Goal: Information Seeking & Learning: Find contact information

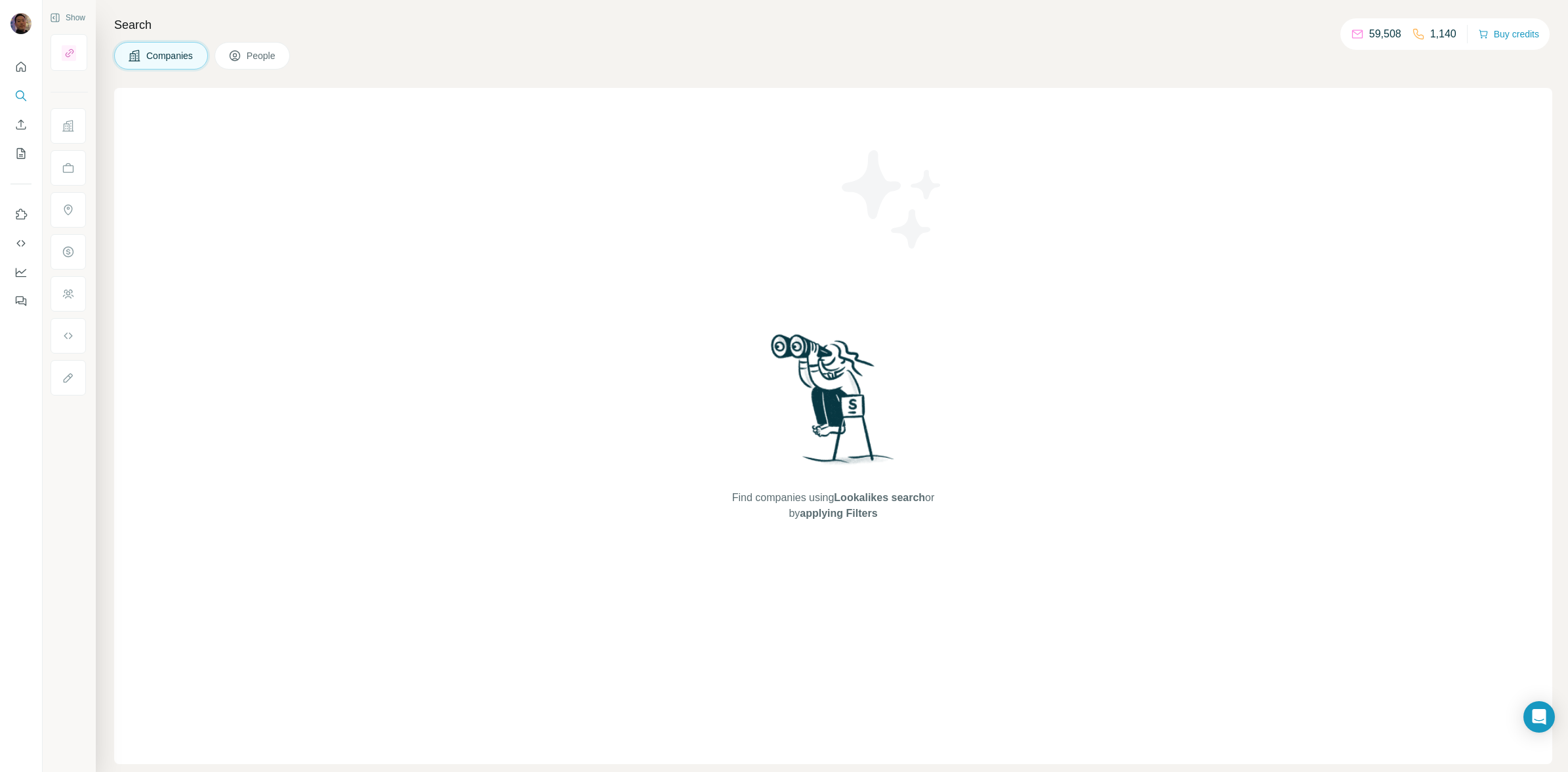
click at [254, 58] on span "People" at bounding box center [261, 56] width 30 height 13
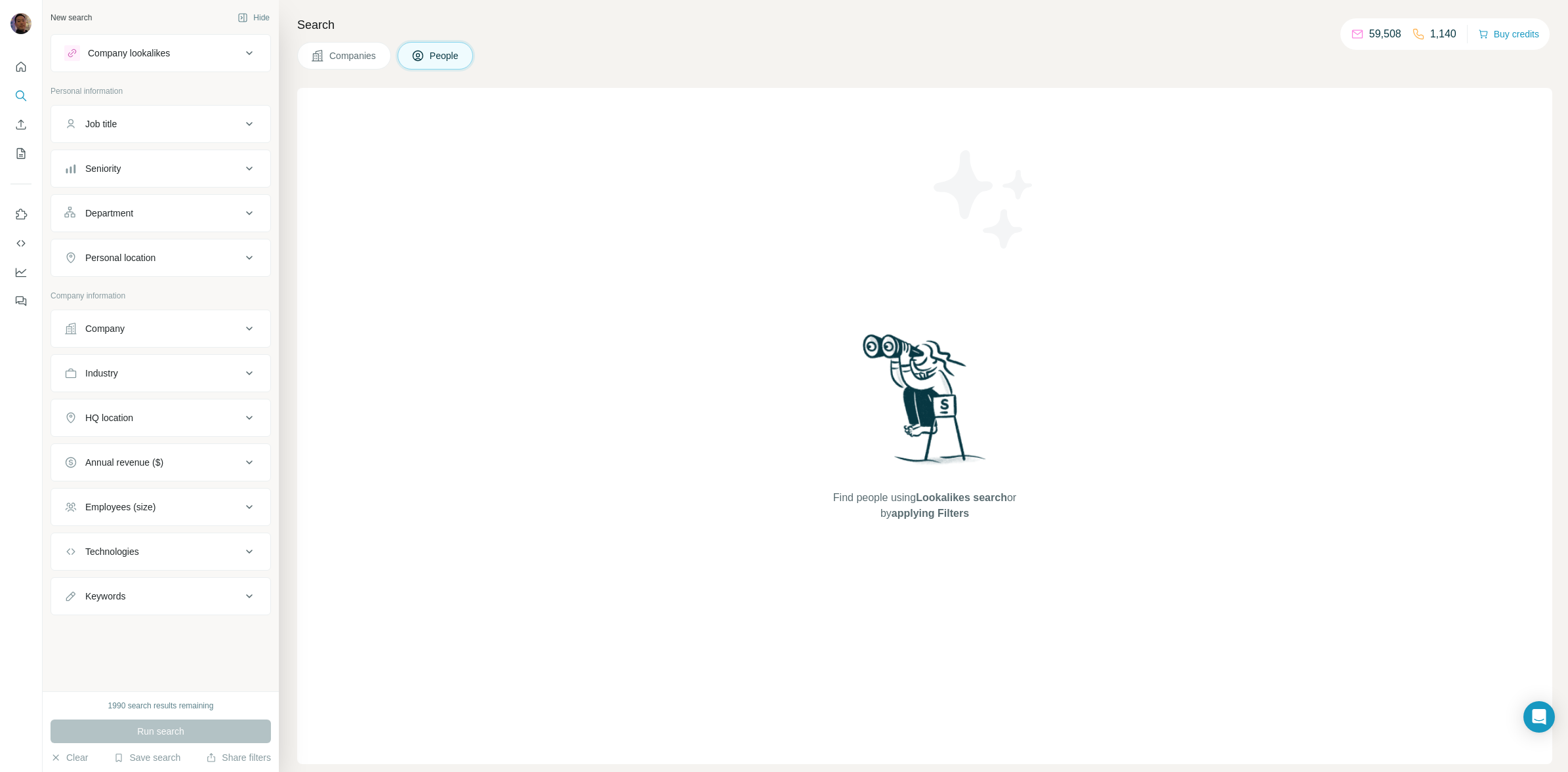
click at [162, 336] on button "Company" at bounding box center [160, 329] width 219 height 32
click at [142, 392] on input "text" at bounding box center [161, 386] width 193 height 23
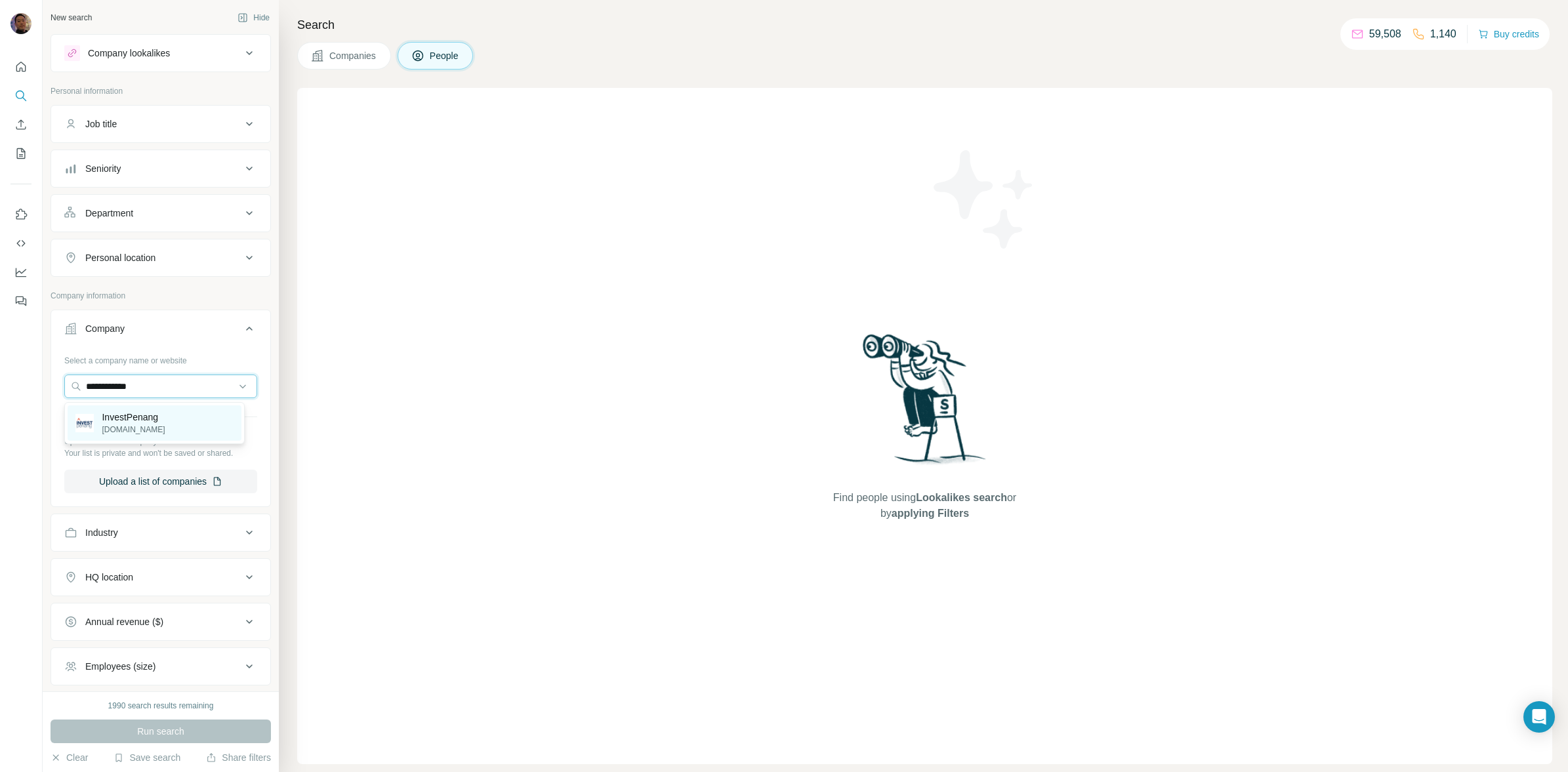
type input "**********"
click at [143, 417] on p "InvestPenang" at bounding box center [132, 417] width 63 height 13
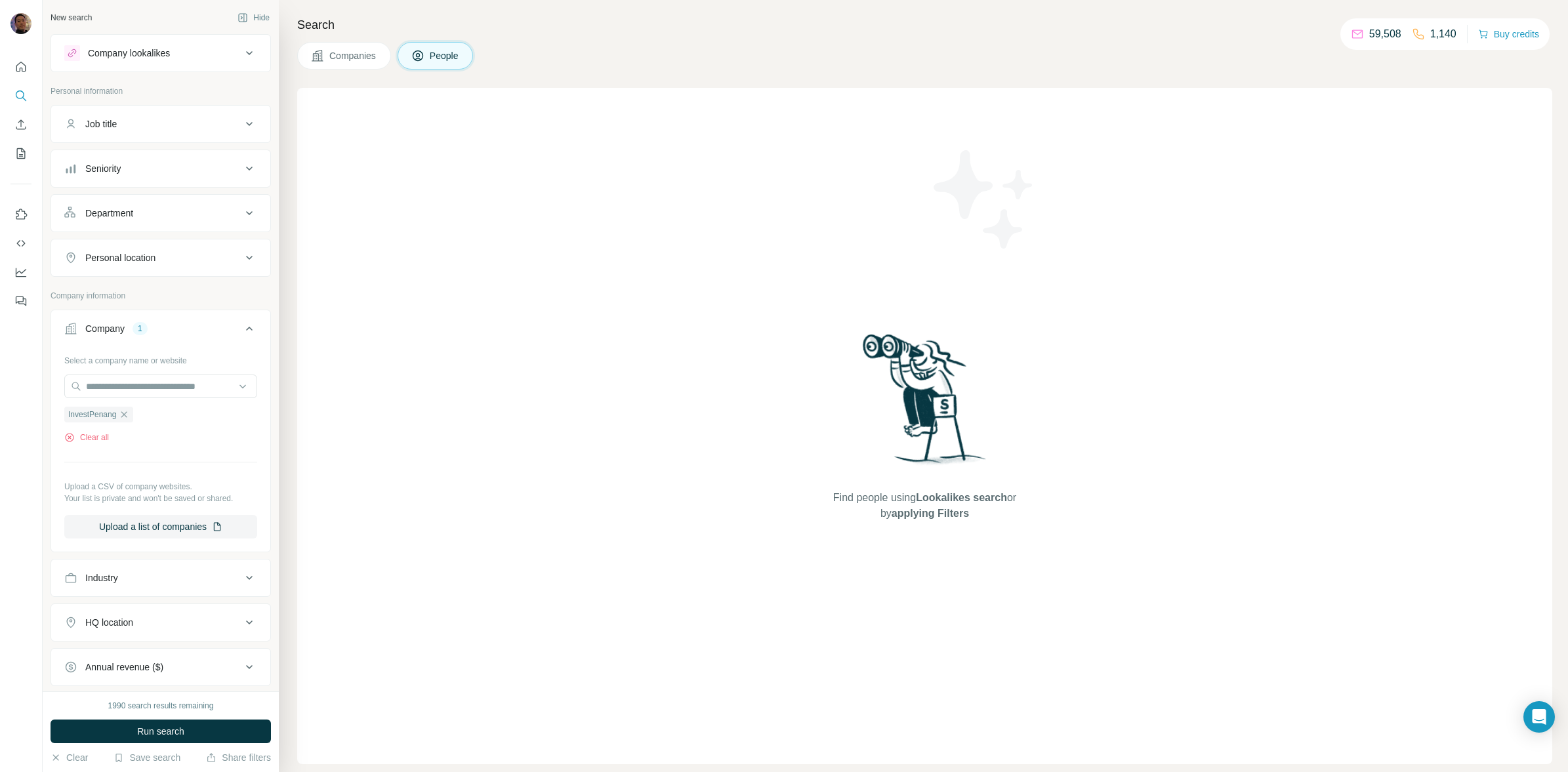
drag, startPoint x: 149, startPoint y: 727, endPoint x: 175, endPoint y: 712, distance: 30.0
click at [152, 725] on span "Run search" at bounding box center [160, 732] width 47 height 13
click at [129, 414] on icon "button" at bounding box center [123, 414] width 11 height 11
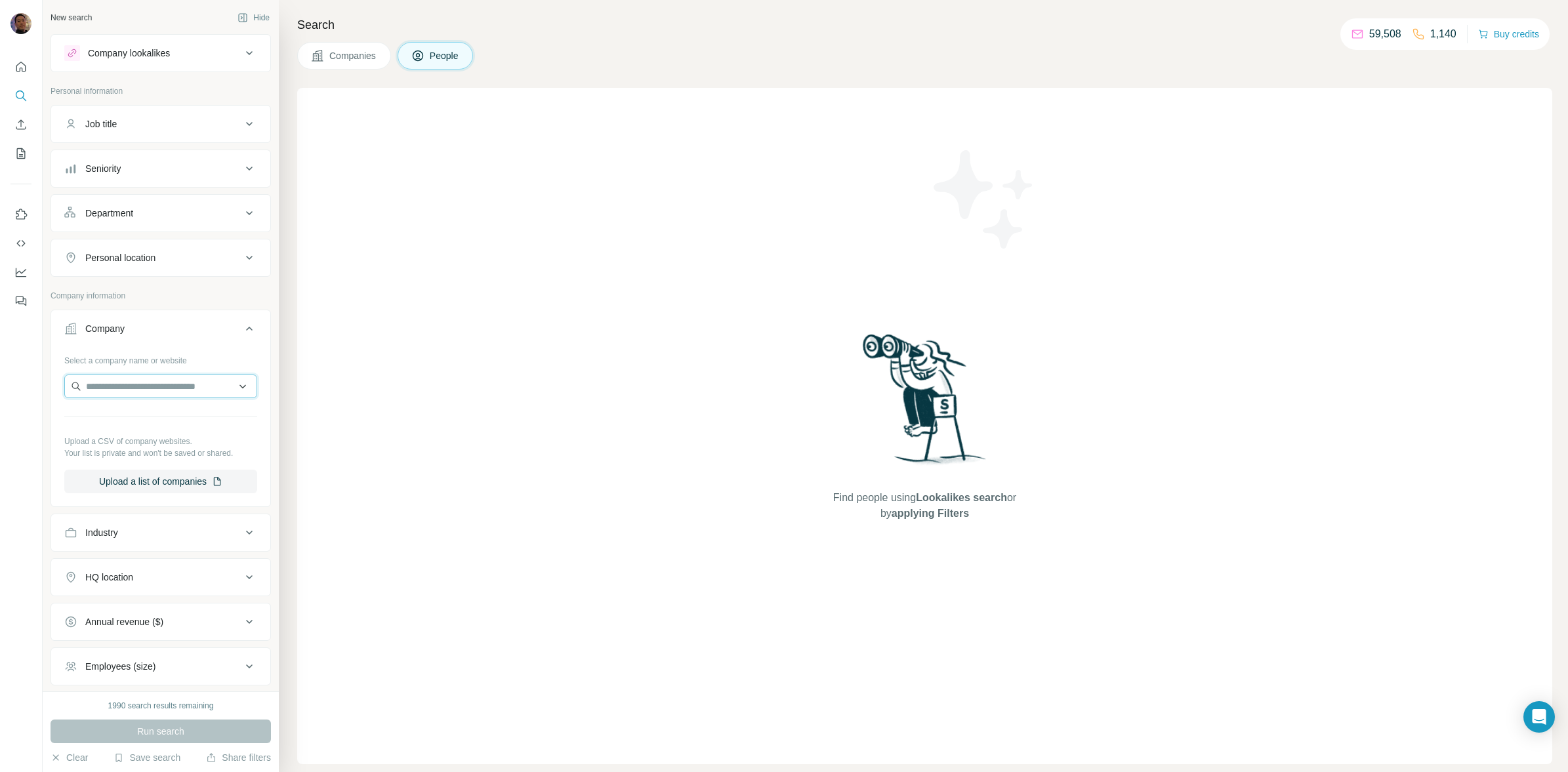
click at [133, 391] on input "text" at bounding box center [161, 386] width 193 height 23
type input "**********"
click at [143, 414] on p "InvestPenang" at bounding box center [132, 417] width 63 height 13
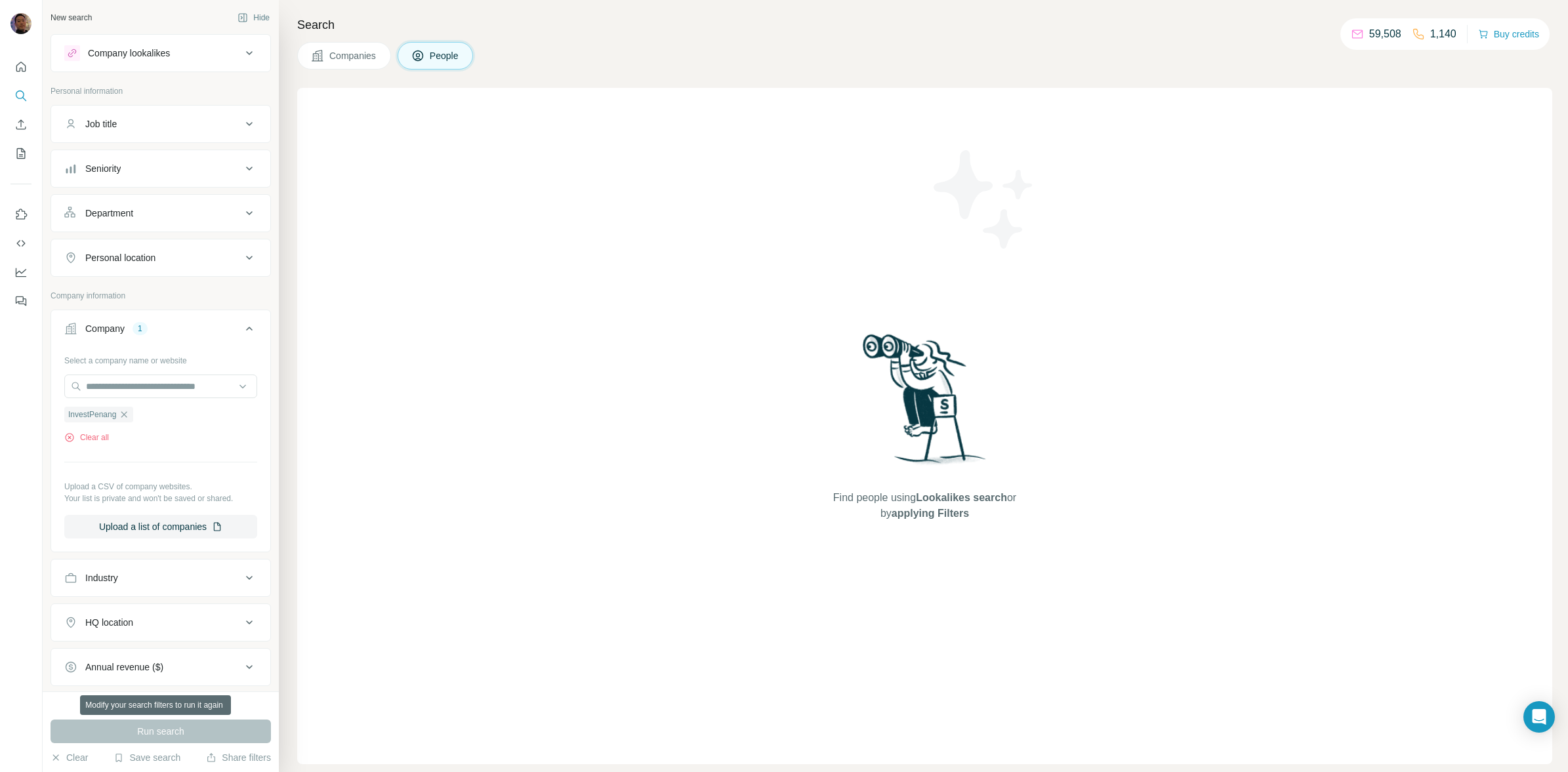
click at [159, 728] on div "Run search" at bounding box center [160, 731] width 221 height 23
click at [201, 732] on div "Run search" at bounding box center [160, 731] width 221 height 23
